Goal: Information Seeking & Learning: Learn about a topic

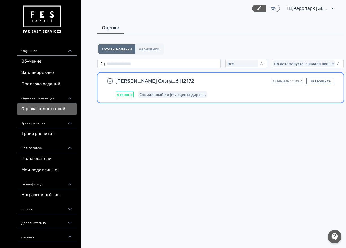
click at [152, 86] on div "[PERSON_NAME] Ольга_6112172 Оценили: 1 из 2 Завершить Активно Социальный лифт /…" at bounding box center [225, 88] width 219 height 20
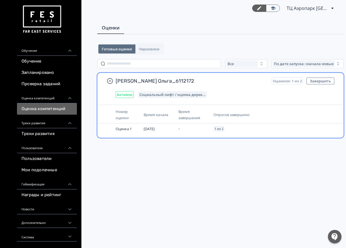
click at [146, 115] on span "Время начала" at bounding box center [156, 114] width 25 height 5
click at [131, 94] on span "Активно" at bounding box center [125, 94] width 16 height 5
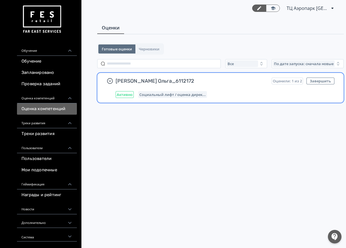
click at [131, 94] on span "Активно" at bounding box center [125, 94] width 16 height 5
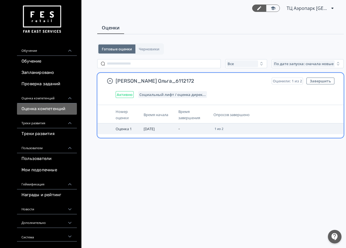
click at [222, 127] on span "1 из 2" at bounding box center [219, 128] width 9 height 3
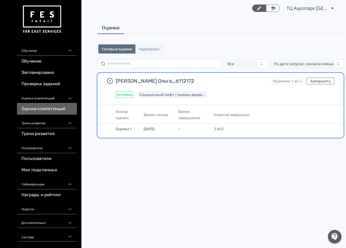
click at [224, 110] on th "Опросов завершено" at bounding box center [251, 114] width 81 height 17
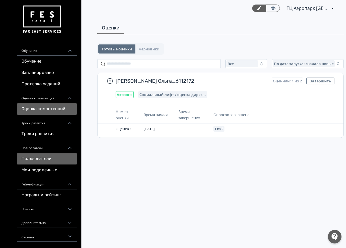
scroll to position [2, 0]
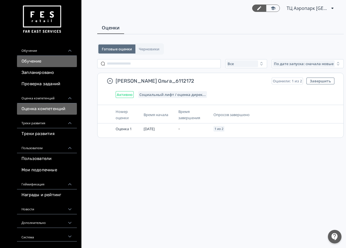
click at [35, 61] on link "Обучение" at bounding box center [47, 61] width 60 height 11
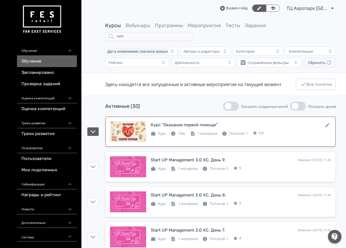
click at [174, 124] on div "Курс "Оказание первой помощи"" at bounding box center [184, 125] width 67 height 7
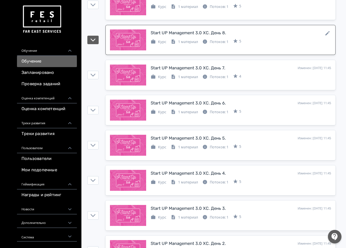
scroll to position [226, 0]
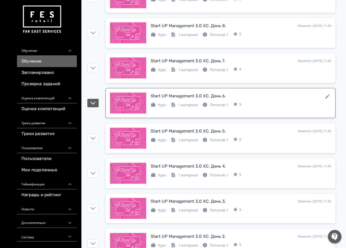
click at [182, 95] on div "Start UP Management 3.0 XC. День 6." at bounding box center [188, 96] width 75 height 7
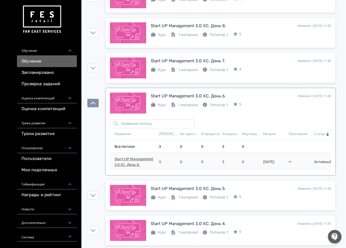
click at [133, 159] on span "Start UP Management 3.0 XC. День 6." at bounding box center [136, 161] width 42 height 11
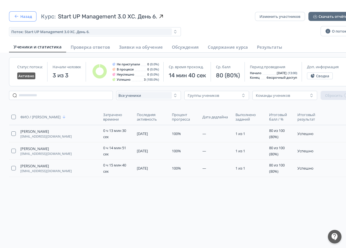
click at [20, 17] on button "Назад" at bounding box center [22, 16] width 27 height 10
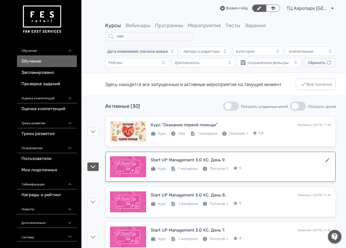
click at [175, 162] on div "Start UP Management 3.0 XC. День 9." at bounding box center [188, 160] width 75 height 7
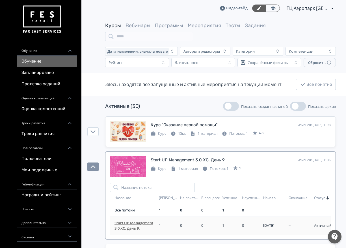
click at [136, 222] on span "Start UP Management 3.0 XC. День 9." at bounding box center [136, 225] width 42 height 11
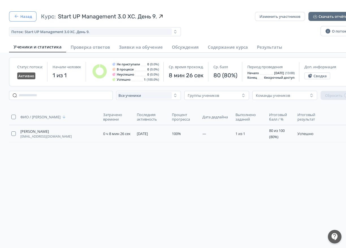
click at [23, 14] on button "Назад" at bounding box center [22, 16] width 27 height 10
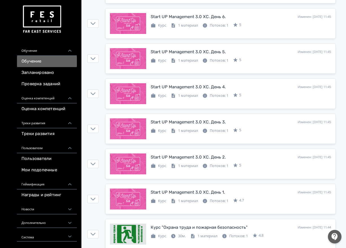
scroll to position [255, 0]
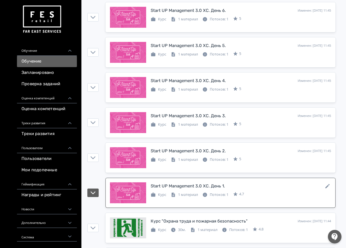
click at [136, 191] on div at bounding box center [128, 192] width 36 height 21
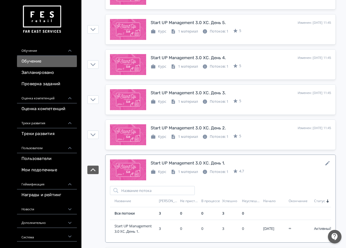
scroll to position [311, 0]
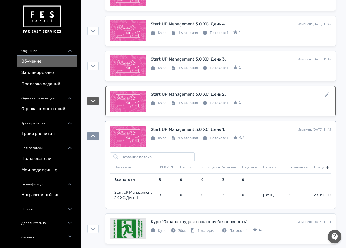
click at [125, 101] on div at bounding box center [128, 101] width 36 height 21
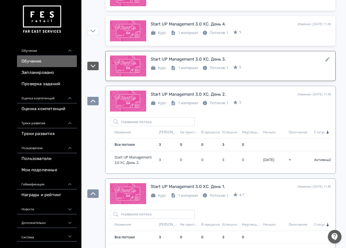
click at [129, 67] on div at bounding box center [128, 65] width 36 height 21
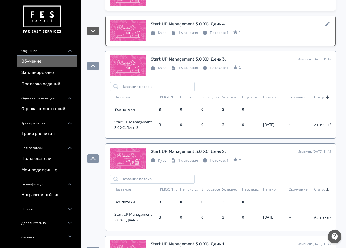
click at [133, 33] on div at bounding box center [128, 30] width 36 height 21
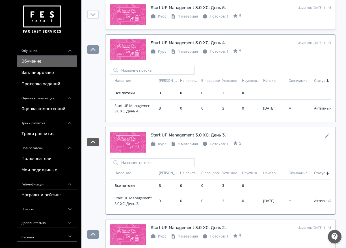
scroll to position [226, 0]
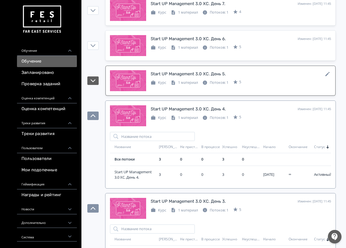
click at [128, 83] on div at bounding box center [128, 80] width 36 height 21
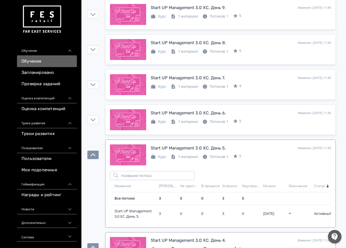
scroll to position [141, 0]
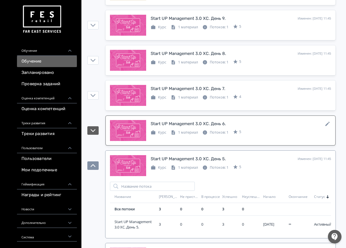
click at [128, 127] on div at bounding box center [128, 130] width 36 height 21
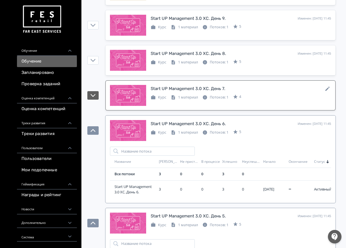
click at [134, 90] on div at bounding box center [128, 95] width 36 height 21
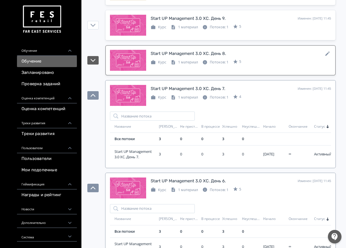
click at [134, 58] on div at bounding box center [128, 60] width 36 height 21
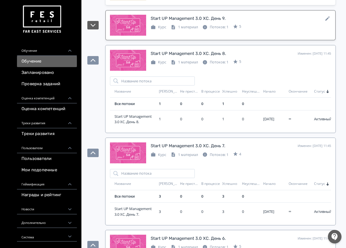
click at [131, 38] on link "Start UP Management 3.0 XC. День 9. Изменен: [DATE] 11:45 Курс 1 материал Поток…" at bounding box center [221, 25] width 230 height 30
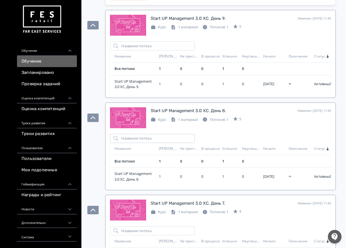
scroll to position [113, 0]
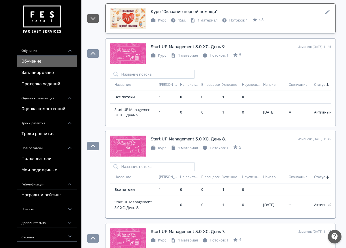
click at [135, 14] on div at bounding box center [128, 18] width 36 height 21
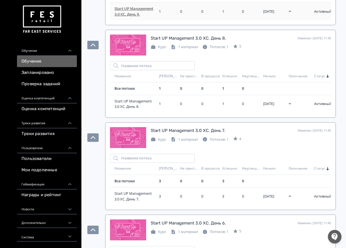
scroll to position [255, 0]
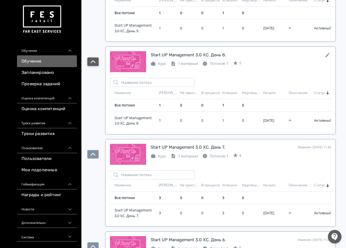
click at [95, 61] on icon "button" at bounding box center [93, 61] width 5 height 5
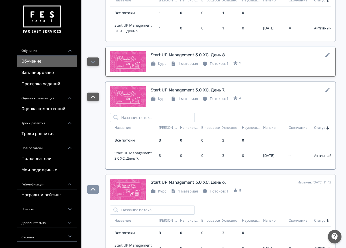
click at [94, 97] on icon "button" at bounding box center [93, 96] width 5 height 5
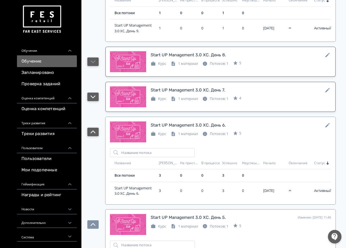
click at [93, 134] on icon "button" at bounding box center [93, 131] width 5 height 5
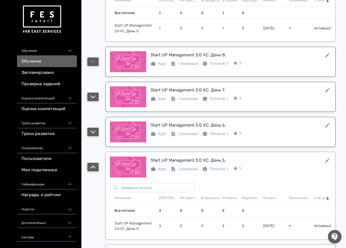
click at [94, 169] on icon "button" at bounding box center [93, 166] width 5 height 5
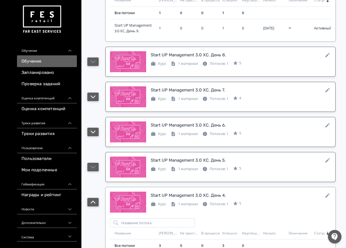
click at [94, 202] on icon "button" at bounding box center [93, 202] width 5 height 3
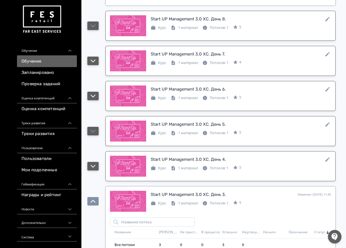
scroll to position [396, 0]
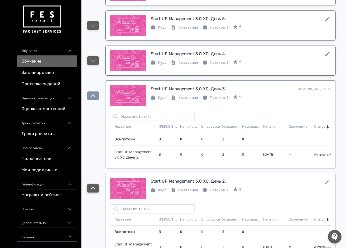
click at [94, 190] on icon "button" at bounding box center [93, 188] width 5 height 5
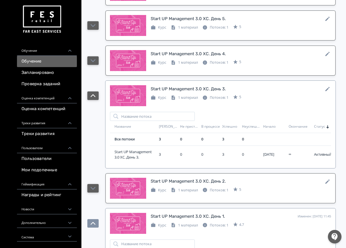
click at [93, 95] on icon "button" at bounding box center [93, 95] width 5 height 3
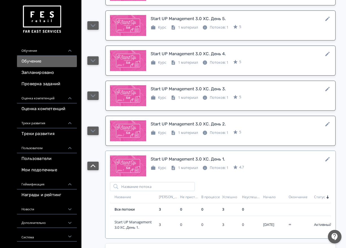
click at [92, 165] on icon "button" at bounding box center [93, 165] width 5 height 5
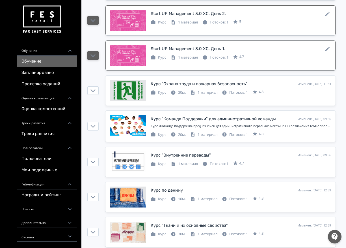
scroll to position [509, 0]
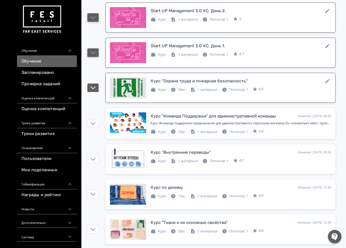
click at [125, 79] on div at bounding box center [128, 87] width 36 height 21
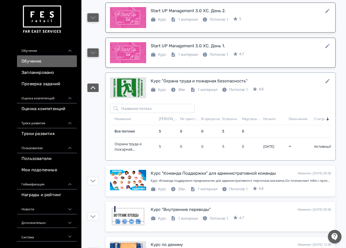
click at [125, 79] on div at bounding box center [128, 87] width 36 height 21
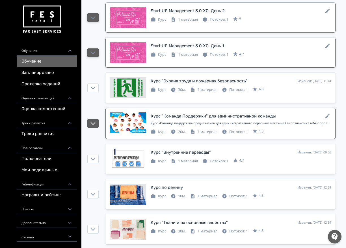
click at [131, 126] on div at bounding box center [128, 122] width 36 height 21
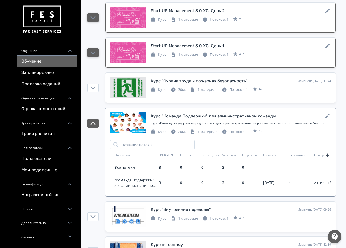
click at [131, 126] on div at bounding box center [128, 122] width 36 height 21
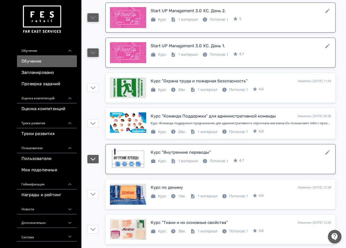
click at [126, 156] on div at bounding box center [128, 159] width 36 height 21
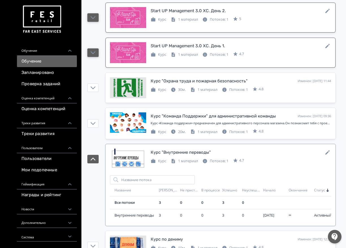
click at [126, 156] on div at bounding box center [128, 159] width 36 height 21
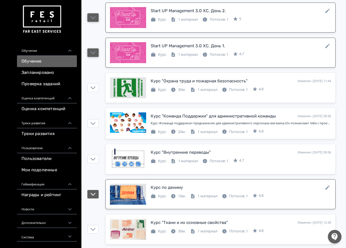
click at [128, 189] on div at bounding box center [128, 194] width 36 height 21
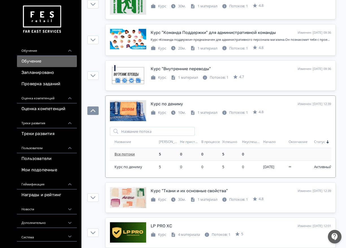
scroll to position [594, 0]
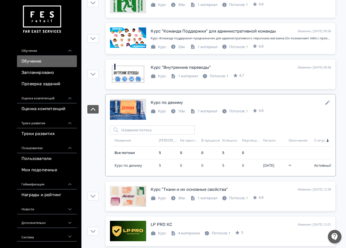
click at [128, 112] on div at bounding box center [128, 109] width 36 height 21
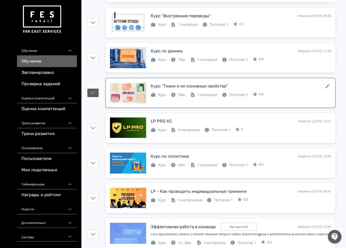
scroll to position [651, 0]
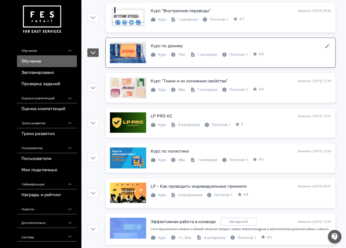
click at [129, 54] on div at bounding box center [128, 52] width 36 height 21
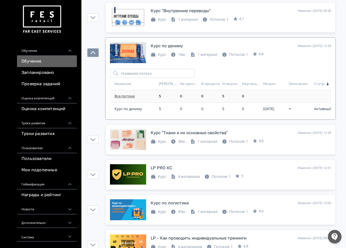
click at [126, 96] on link "Все потоки" at bounding box center [125, 95] width 20 height 5
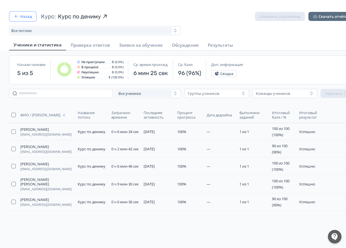
click at [18, 16] on icon "button" at bounding box center [17, 17] width 6 height 6
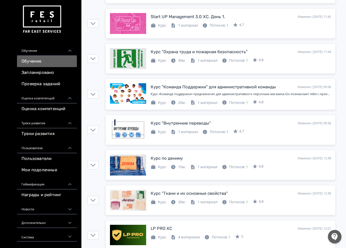
scroll to position [453, 0]
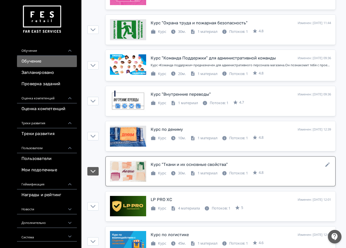
click at [116, 178] on div at bounding box center [128, 171] width 36 height 21
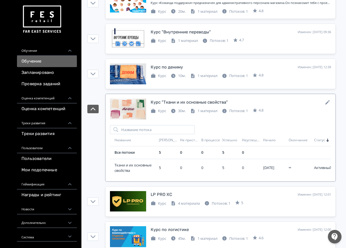
scroll to position [538, 0]
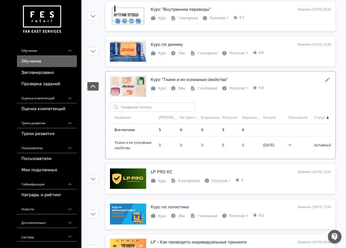
click at [125, 83] on div at bounding box center [128, 86] width 36 height 21
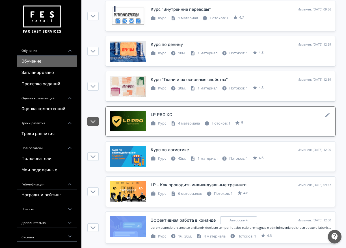
click at [126, 123] on div at bounding box center [128, 121] width 36 height 21
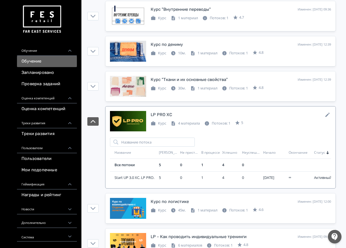
click at [126, 123] on div at bounding box center [128, 121] width 36 height 21
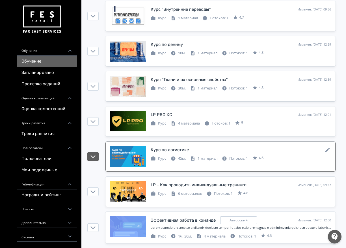
click at [134, 160] on div at bounding box center [128, 156] width 36 height 21
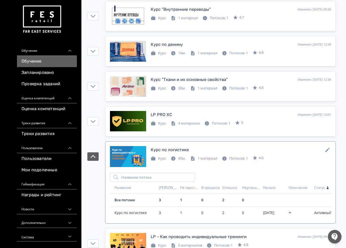
click at [134, 160] on div at bounding box center [128, 156] width 36 height 21
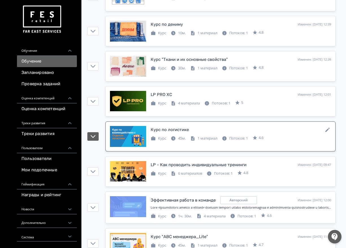
scroll to position [566, 0]
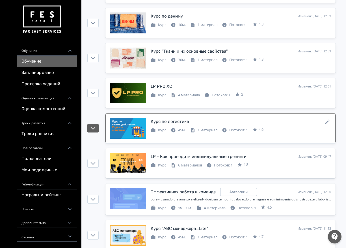
click at [129, 127] on div at bounding box center [128, 128] width 36 height 21
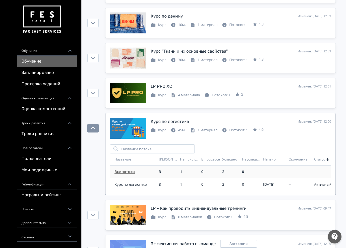
click at [126, 171] on link "Все потоки" at bounding box center [125, 171] width 20 height 5
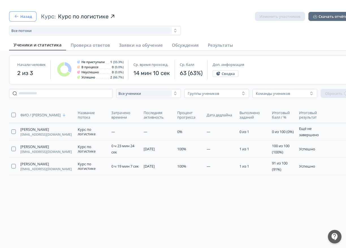
click at [18, 16] on icon "button" at bounding box center [17, 17] width 6 height 6
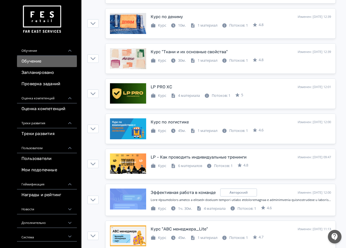
scroll to position [566, 0]
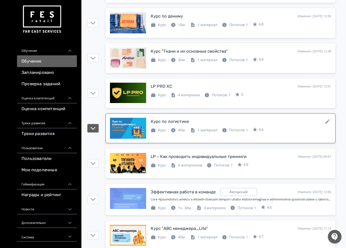
click at [133, 126] on div at bounding box center [128, 128] width 36 height 21
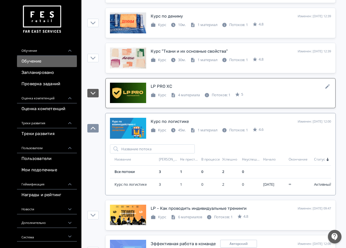
click at [130, 98] on div at bounding box center [128, 93] width 36 height 21
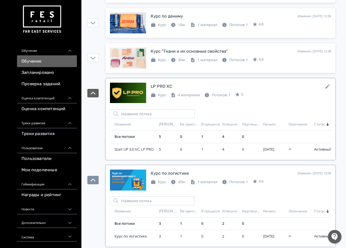
click at [130, 98] on div at bounding box center [128, 93] width 36 height 21
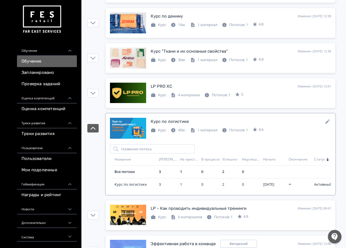
click at [131, 122] on div at bounding box center [128, 128] width 36 height 21
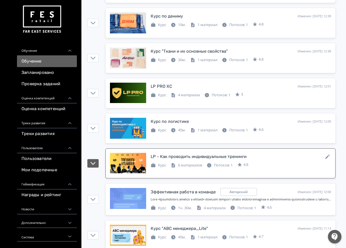
click at [132, 166] on div at bounding box center [128, 163] width 36 height 21
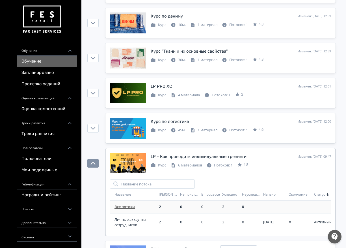
click at [124, 208] on link "Все потоки" at bounding box center [125, 206] width 20 height 5
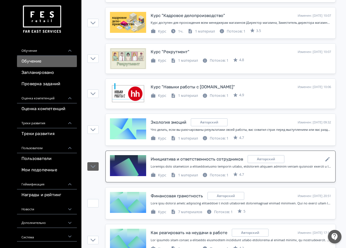
scroll to position [886, 0]
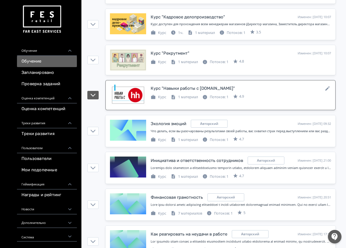
click at [126, 89] on div at bounding box center [128, 95] width 36 height 21
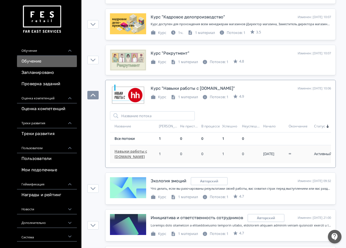
click at [126, 147] on td "Навыки работы с [DOMAIN_NAME]" at bounding box center [133, 154] width 47 height 18
click at [127, 152] on span "Навыки работы с [DOMAIN_NAME]" at bounding box center [136, 154] width 42 height 11
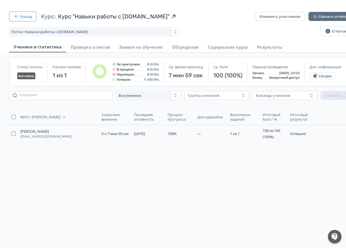
click at [24, 18] on button "Назад" at bounding box center [22, 16] width 27 height 10
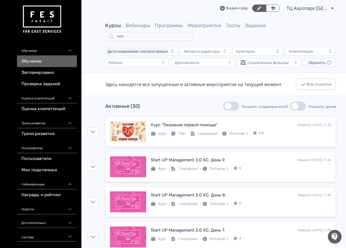
click at [293, 8] on span "ТЦ Аэропарк [GEOGRAPHIC_DATA] 6112172" at bounding box center [308, 8] width 42 height 7
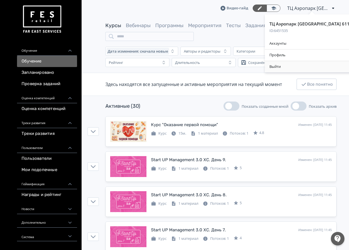
click at [285, 65] on div "Выйти" at bounding box center [312, 66] width 94 height 11
